Goal: Information Seeking & Learning: Learn about a topic

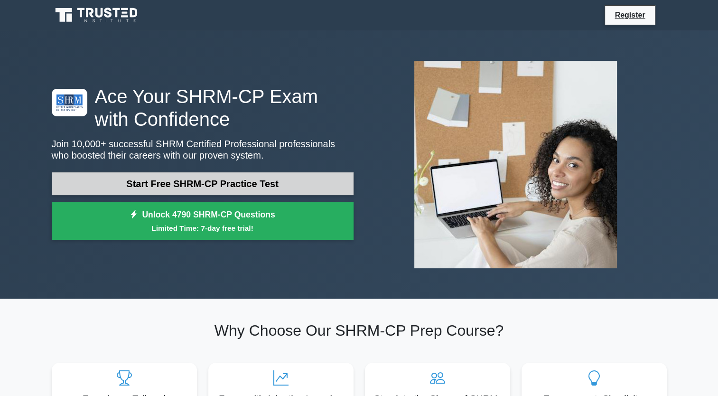
click at [159, 186] on link "Start Free SHRM-CP Practice Test" at bounding box center [203, 183] width 302 height 23
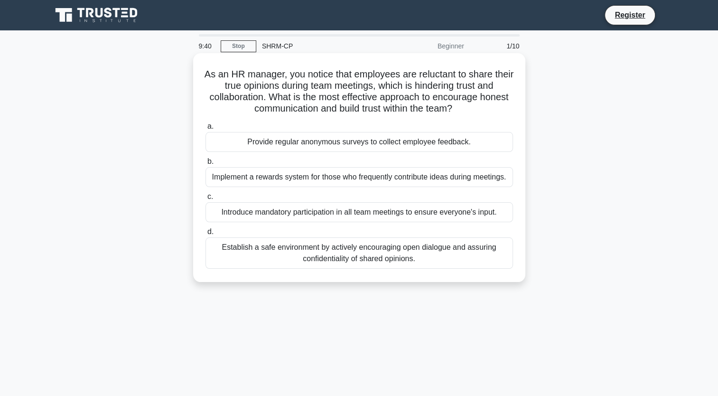
click at [351, 256] on div "Establish a safe environment by actively encouraging open dialogue and assuring…" at bounding box center [360, 252] width 308 height 31
click at [206, 235] on input "d. Establish a safe environment by actively encouraging open dialogue and assur…" at bounding box center [206, 232] width 0 height 6
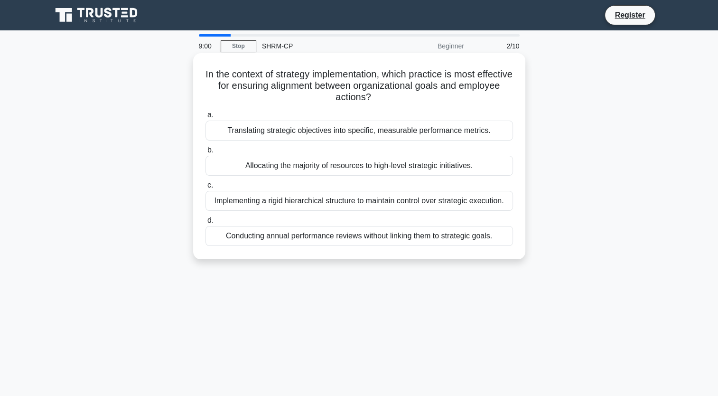
click at [319, 125] on div "Translating strategic objectives into specific, measurable performance metrics." at bounding box center [360, 131] width 308 height 20
click at [206, 118] on input "a. Translating strategic objectives into specific, measurable performance metri…" at bounding box center [206, 115] width 0 height 6
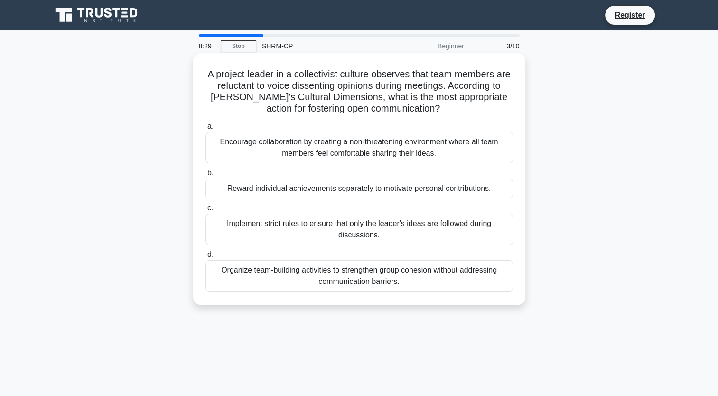
click at [330, 153] on div "Encourage collaboration by creating a non-threatening environment where all tea…" at bounding box center [360, 147] width 308 height 31
click at [206, 130] on input "a. Encourage collaboration by creating a non-threatening environment where all …" at bounding box center [206, 126] width 0 height 6
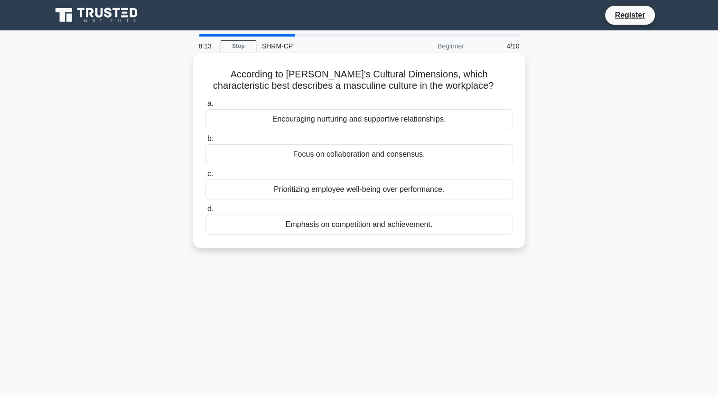
click at [308, 227] on div "Emphasis on competition and achievement." at bounding box center [360, 225] width 308 height 20
click at [206, 212] on input "d. Emphasis on competition and achievement." at bounding box center [206, 209] width 0 height 6
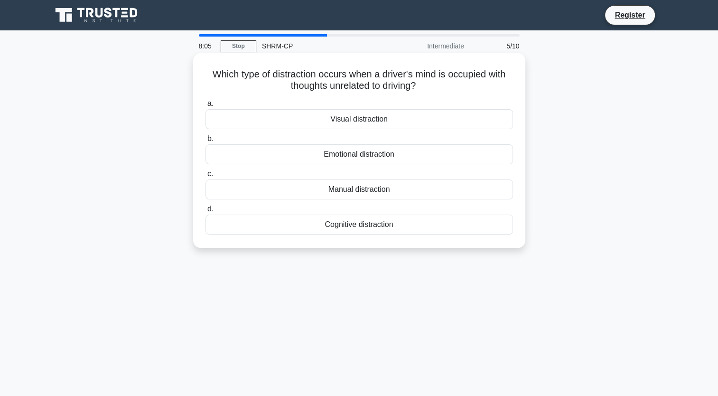
click at [331, 223] on div "Cognitive distraction" at bounding box center [360, 225] width 308 height 20
click at [206, 212] on input "d. Cognitive distraction" at bounding box center [206, 209] width 0 height 6
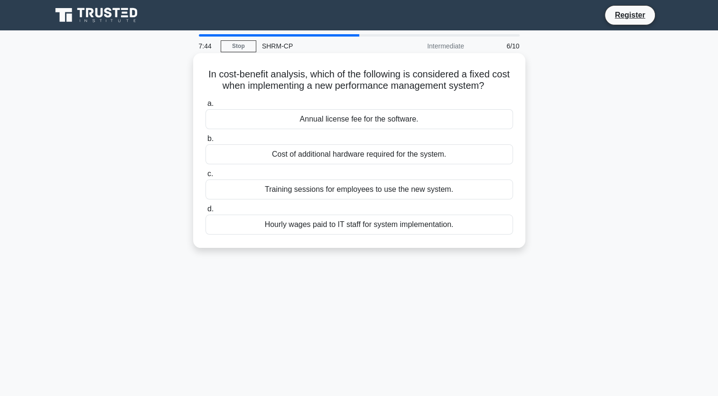
click at [326, 158] on div "Cost of additional hardware required for the system." at bounding box center [360, 154] width 308 height 20
click at [206, 142] on input "b. Cost of additional hardware required for the system." at bounding box center [206, 139] width 0 height 6
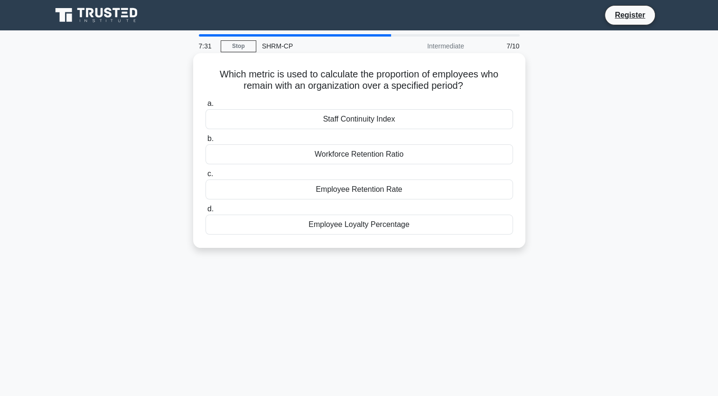
click at [342, 189] on div "Employee Retention Rate" at bounding box center [360, 189] width 308 height 20
click at [206, 177] on input "c. Employee Retention Rate" at bounding box center [206, 174] width 0 height 6
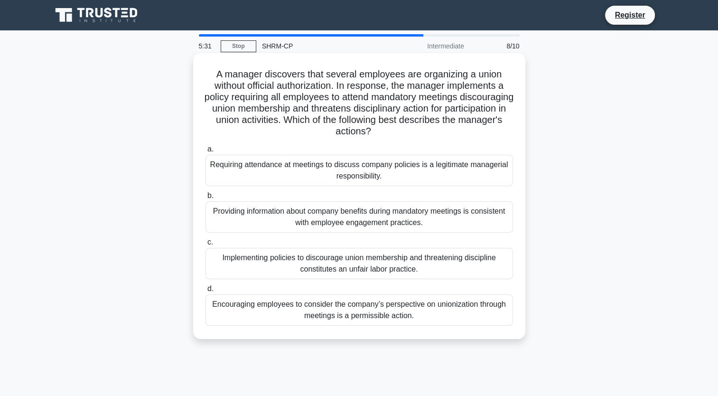
click at [302, 264] on div "Implementing policies to discourage union membership and threatening discipline…" at bounding box center [360, 263] width 308 height 31
click at [206, 245] on input "c. Implementing policies to discourage union membership and threatening discipl…" at bounding box center [206, 242] width 0 height 6
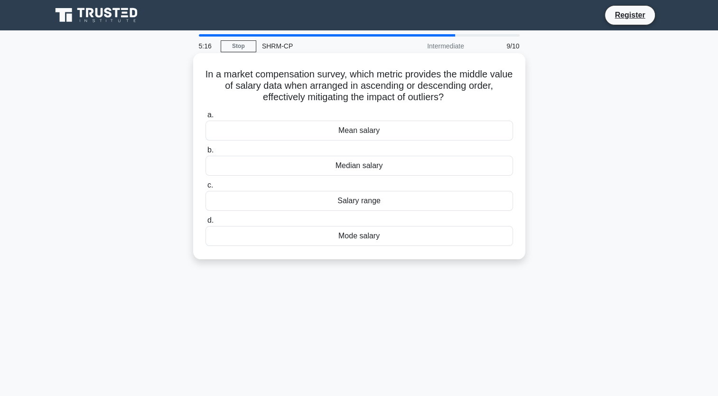
click at [352, 168] on div "Median salary" at bounding box center [360, 166] width 308 height 20
click at [206, 153] on input "b. Median salary" at bounding box center [206, 150] width 0 height 6
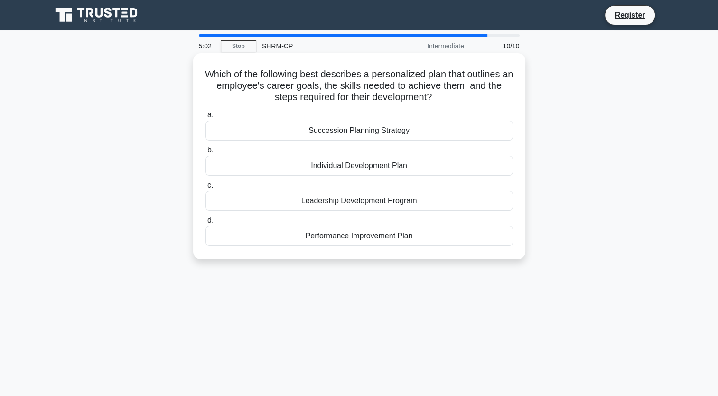
click at [338, 169] on div "Individual Development Plan" at bounding box center [360, 166] width 308 height 20
click at [206, 153] on input "b. Individual Development Plan" at bounding box center [206, 150] width 0 height 6
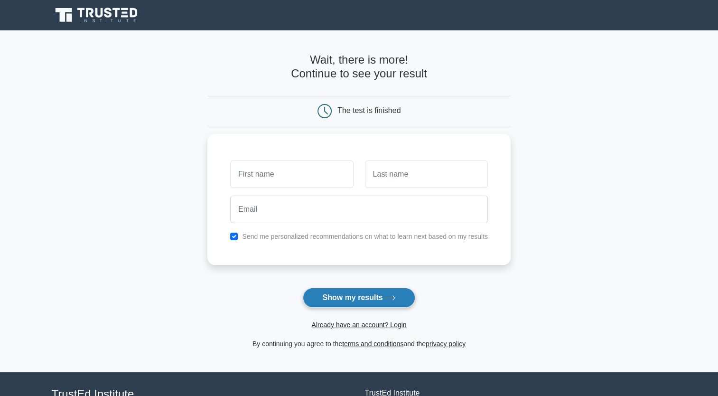
click at [339, 293] on button "Show my results" at bounding box center [359, 298] width 112 height 20
